Goal: Task Accomplishment & Management: Complete application form

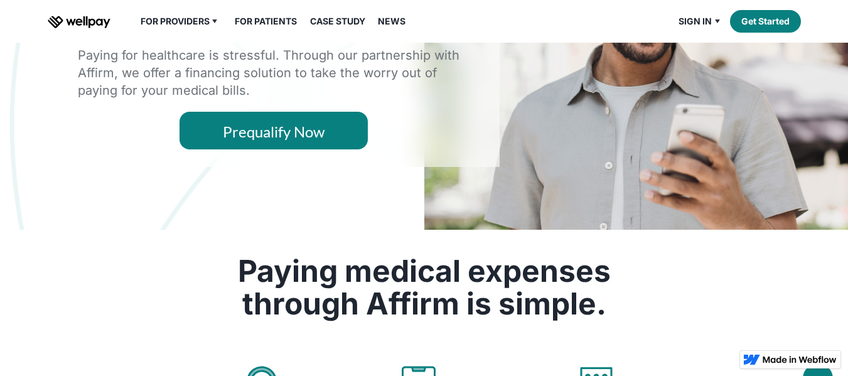
scroll to position [188, 0]
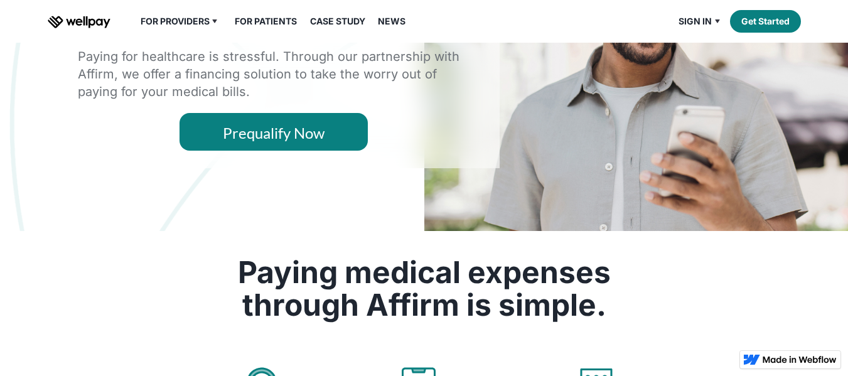
click at [228, 134] on link "Prequalify Now" at bounding box center [274, 132] width 188 height 38
click at [266, 130] on link "Prequalify Now" at bounding box center [274, 132] width 188 height 38
click at [287, 129] on link "Prequalify Now" at bounding box center [274, 132] width 188 height 38
click at [256, 131] on link "Prequalify Now" at bounding box center [274, 132] width 188 height 38
click at [265, 129] on link "Prequalify Now" at bounding box center [274, 132] width 188 height 38
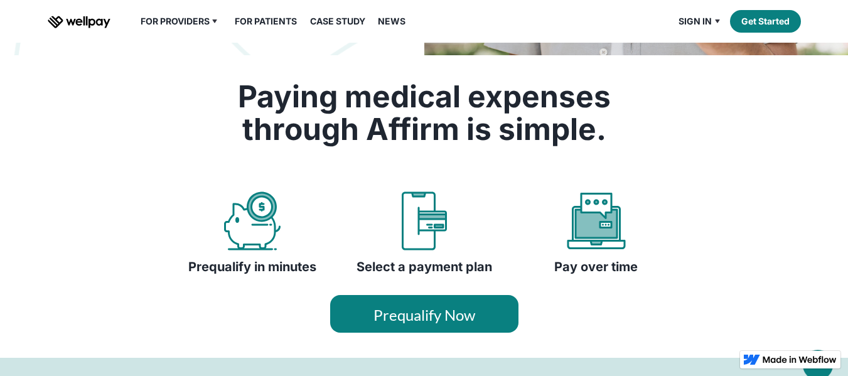
scroll to position [372, 0]
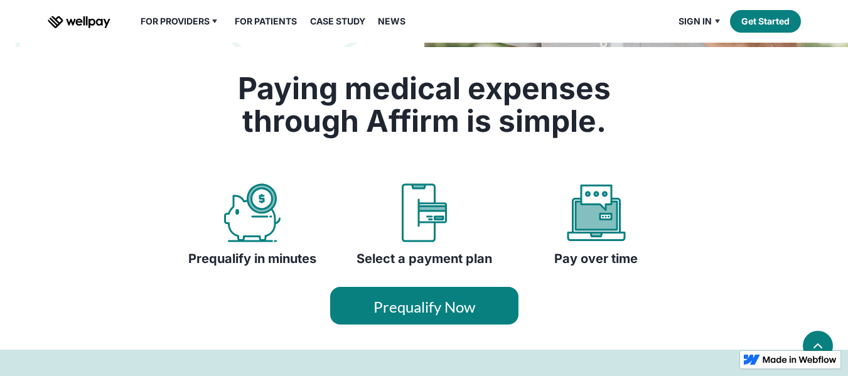
click at [399, 306] on link "Prequalify Now" at bounding box center [424, 306] width 188 height 38
click at [362, 315] on link "Prequalify Now" at bounding box center [424, 306] width 188 height 38
click at [365, 298] on link "Prequalify Now" at bounding box center [424, 306] width 188 height 38
click at [760, 24] on link "Get Started" at bounding box center [765, 21] width 71 height 23
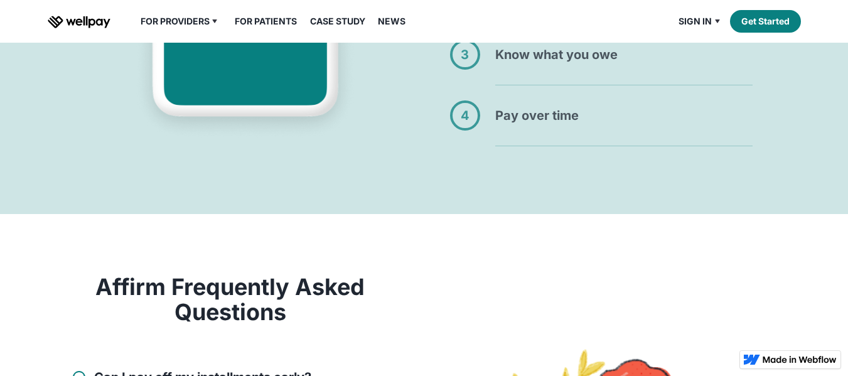
scroll to position [449, 0]
